Goal: Task Accomplishment & Management: Use online tool/utility

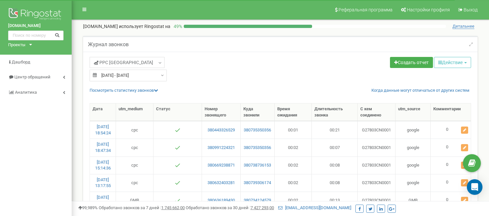
select select "50"
click at [30, 46] on div "kiev.institutven.com.ua Проекты doc.institutven.com.ua kharkov.lazersvit.com od…" at bounding box center [36, 27] width 72 height 55
click at [30, 44] on icon at bounding box center [30, 45] width 3 height 2
click at [31, 54] on link "[DOMAIN_NAME]" at bounding box center [27, 52] width 30 height 3
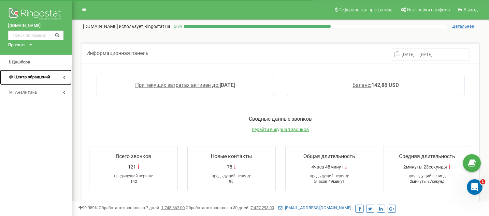
click at [47, 78] on span "Центр обращений" at bounding box center [32, 77] width 36 height 5
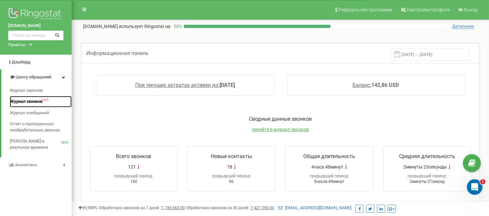
click at [42, 101] on span "Журнал звонков" at bounding box center [26, 102] width 33 height 6
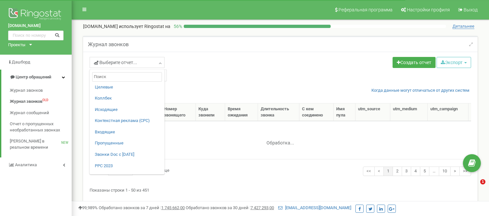
select select "50"
click at [104, 165] on link "PPC 2023" at bounding box center [127, 166] width 65 height 6
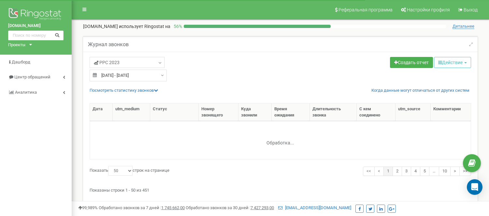
select select "50"
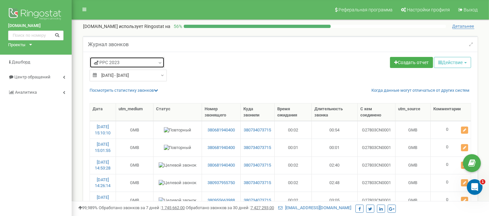
click at [158, 64] on icon at bounding box center [160, 63] width 5 height 7
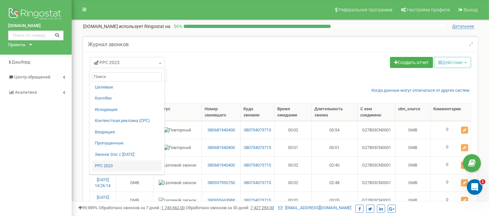
click at [191, 62] on div "PPC 2023 Целевые Коллбек Исходящие Контекстная реклама (CPC) Входящие Пропущенн…" at bounding box center [183, 63] width 186 height 13
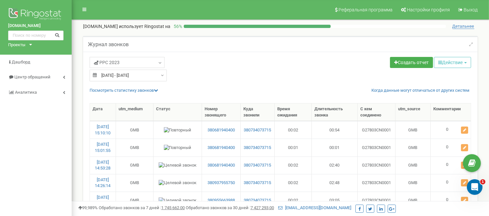
type input "24.08.2025"
type input "23.09.2025"
click at [158, 74] on div "24.08.2025 - 23.09.2025" at bounding box center [128, 76] width 77 height 12
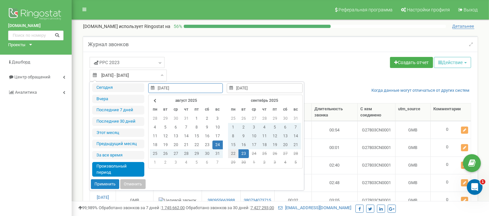
type input "22.09.2025"
click at [234, 153] on td "22" at bounding box center [233, 154] width 10 height 9
type input "22.09.2025"
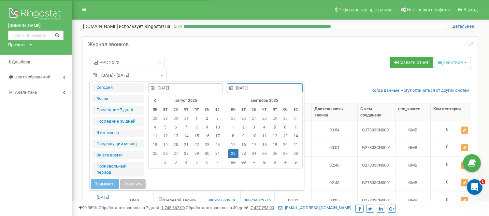
click at [234, 153] on td "22" at bounding box center [233, 154] width 10 height 9
type input "22.09.2025"
click at [95, 183] on button "Применить" at bounding box center [105, 185] width 28 height 10
type input "[DATE] - [DATE]"
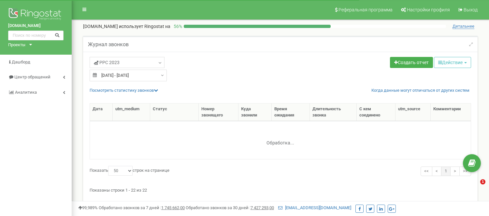
select select "50"
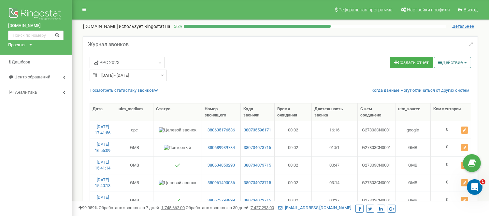
click at [442, 60] on button "Действие" at bounding box center [452, 62] width 37 height 11
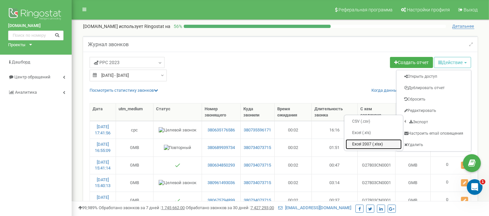
click at [371, 145] on link "Excel 2007 (.xlsx)" at bounding box center [374, 144] width 56 height 10
